Goal: Task Accomplishment & Management: Manage account settings

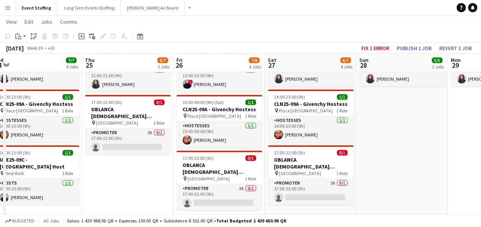
scroll to position [174, 0]
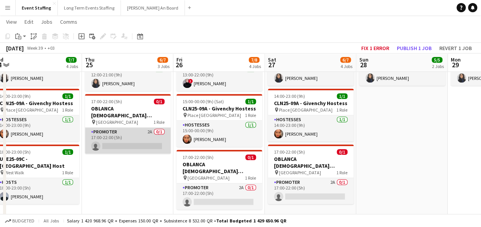
click at [108, 138] on app-card-role "Promoter 2A 0/1 17:00-22:00 (5h) single-neutral-actions" at bounding box center [128, 141] width 86 height 26
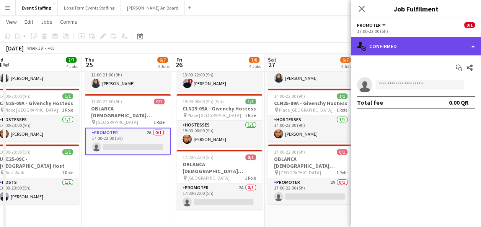
click at [418, 53] on div "single-neutral-actions-check-2 Confirmed" at bounding box center [416, 46] width 130 height 18
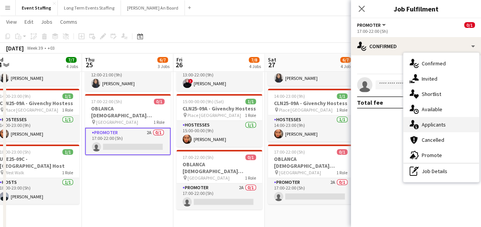
click at [429, 123] on span "Applicants" at bounding box center [433, 124] width 24 height 7
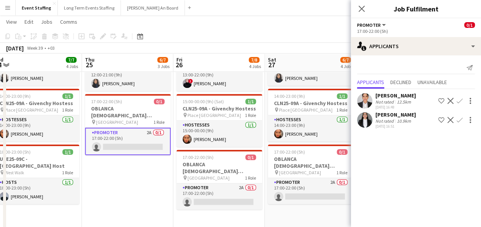
click at [365, 101] on app-user-avatar at bounding box center [364, 100] width 15 height 15
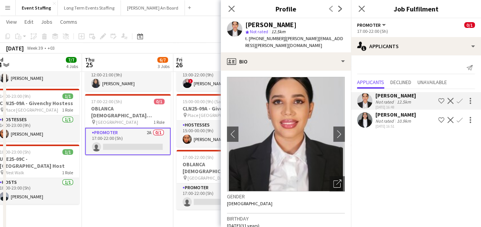
scroll to position [0, 0]
click at [135, 196] on app-date-cell "10:00-00:00 (14h) (Fri) 5/5 ASE25-08A - MOQ Back to School Campaign pin Mall of…" at bounding box center [127, 73] width 91 height 322
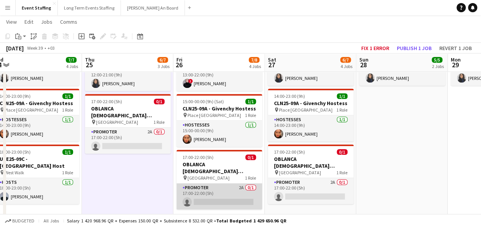
click at [229, 189] on app-card-role "Promoter 2A 0/1 17:00-22:00 (5h) single-neutral-actions" at bounding box center [219, 197] width 86 height 26
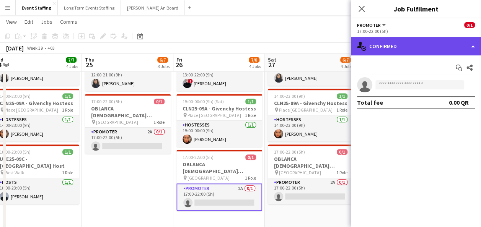
click at [437, 46] on div "single-neutral-actions-check-2 Confirmed" at bounding box center [416, 46] width 130 height 18
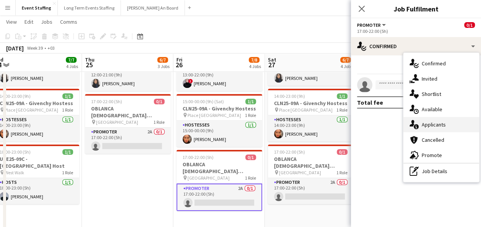
click at [438, 120] on div "single-neutral-actions-information Applicants" at bounding box center [441, 124] width 76 height 15
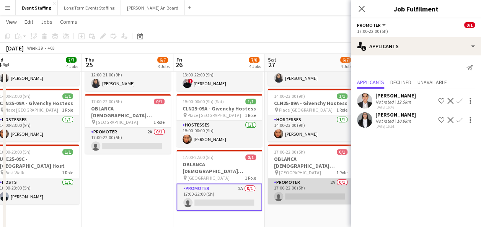
click at [307, 185] on app-card-role "Promoter 2A 0/1 17:00-22:00 (5h) single-neutral-actions" at bounding box center [311, 191] width 86 height 26
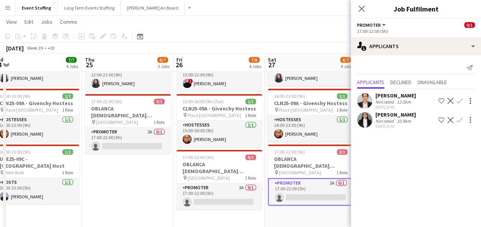
click at [151, 183] on app-date-cell "10:00-00:00 (14h) (Fri) 5/5 ASE25-08A - MOQ Back to School Campaign pin Mall of…" at bounding box center [127, 73] width 91 height 322
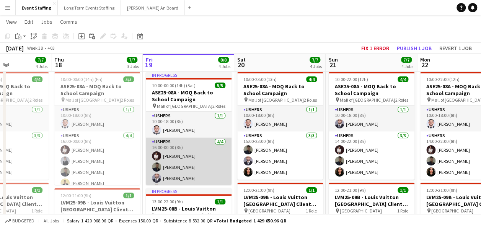
scroll to position [11, 0]
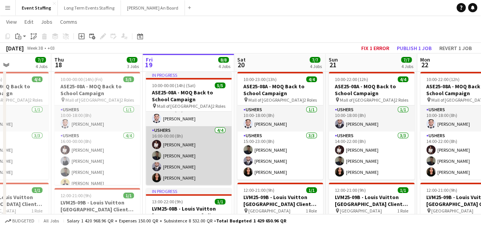
click at [180, 157] on app-card-role "Ushers [DATE] 16:00-00:00 (8h) [PERSON_NAME] [PERSON_NAME] [PERSON_NAME] Duniya…" at bounding box center [189, 155] width 86 height 59
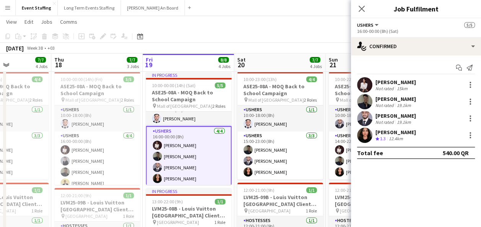
click at [376, 123] on div "Not rated" at bounding box center [385, 122] width 20 height 6
